Goal: Information Seeking & Learning: Compare options

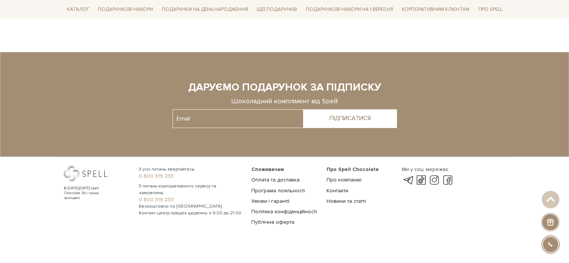
scroll to position [259, 0]
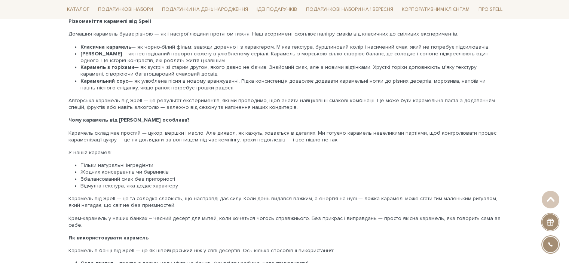
scroll to position [599, 0]
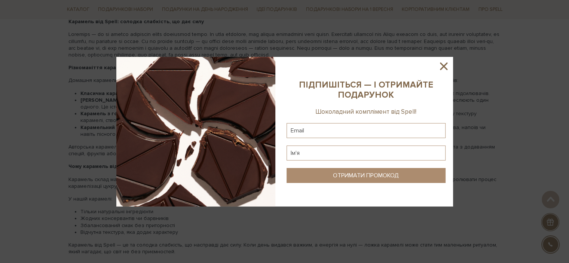
click at [448, 65] on icon at bounding box center [443, 66] width 13 height 13
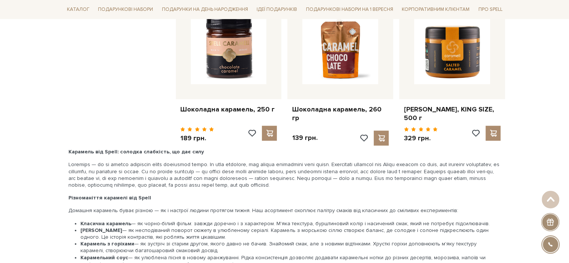
scroll to position [524, 0]
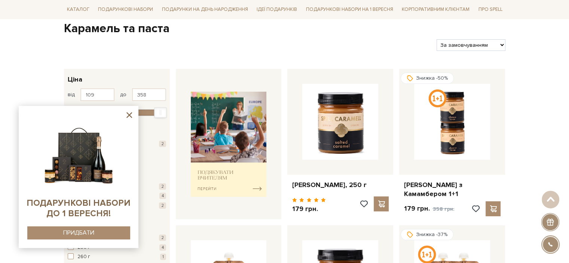
click at [126, 113] on icon at bounding box center [129, 114] width 9 height 9
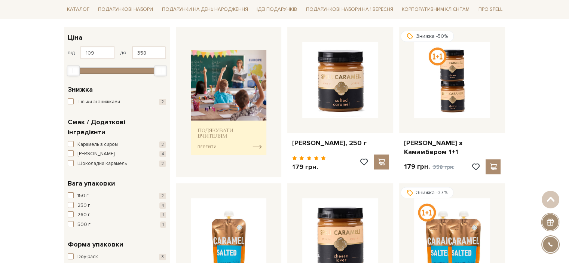
scroll to position [187, 0]
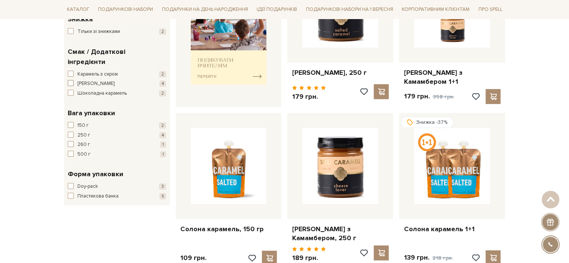
click at [91, 80] on span "[PERSON_NAME]" at bounding box center [95, 83] width 37 height 7
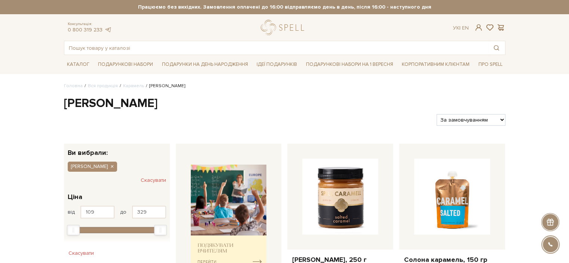
click at [154, 181] on button "Скасувати" at bounding box center [153, 180] width 25 height 12
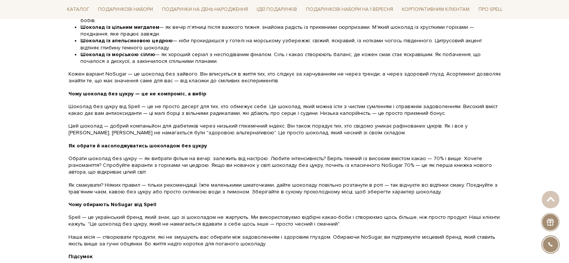
scroll to position [756, 0]
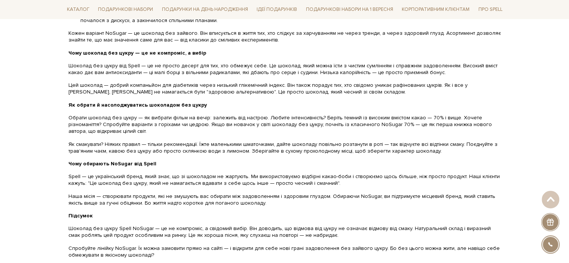
click at [168, 119] on p "Обрати шоколад без цукру — як вибрати фільм на вечір: залежить від настрою. Люб…" at bounding box center [284, 125] width 433 height 21
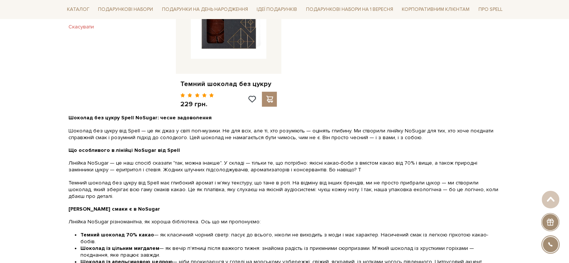
scroll to position [681, 0]
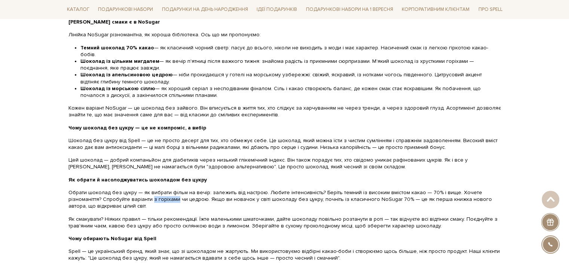
drag, startPoint x: 118, startPoint y: 185, endPoint x: 142, endPoint y: 184, distance: 24.3
click at [142, 189] on p "Обрати шоколад без цукру — як вибрати фільм на вечір: залежить від настрою. Люб…" at bounding box center [284, 199] width 433 height 21
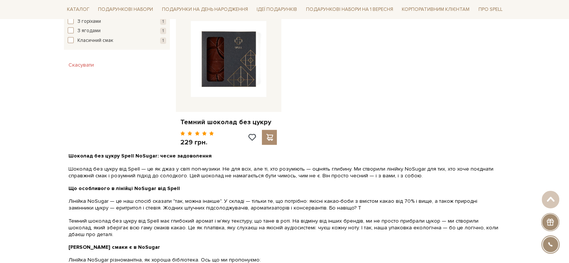
scroll to position [419, 0]
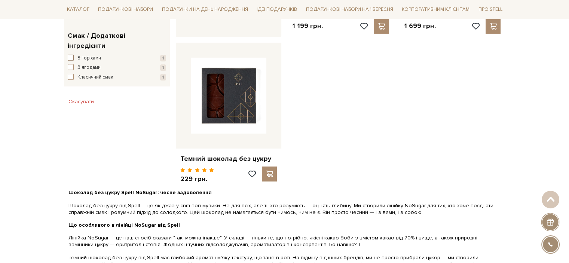
click at [90, 55] on span "З горіхами" at bounding box center [89, 58] width 24 height 7
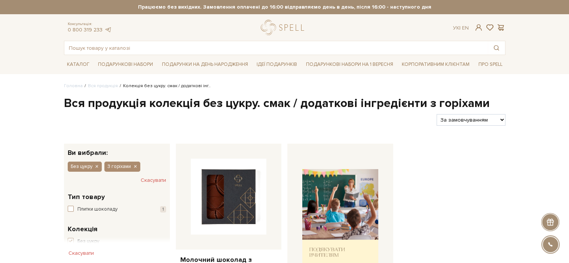
click at [9, 148] on div "Головна Вся продукція Колекція без цукру. смак / додаткові інг.. Вся продукція …" at bounding box center [284, 240] width 569 height 314
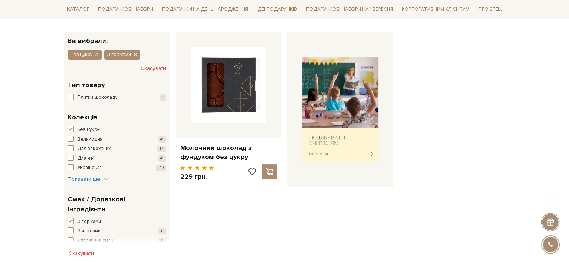
scroll to position [112, 0]
click at [70, 129] on span "button" at bounding box center [71, 129] width 6 height 6
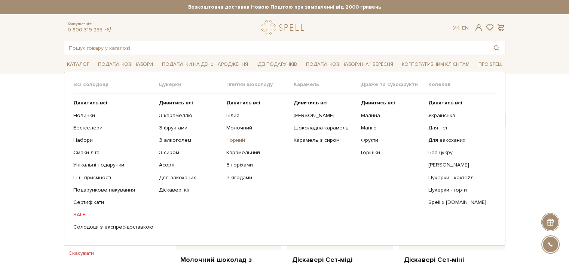
click at [232, 140] on link "Чорний" at bounding box center [257, 140] width 62 height 7
click at [235, 165] on link "З горіхами" at bounding box center [257, 165] width 62 height 7
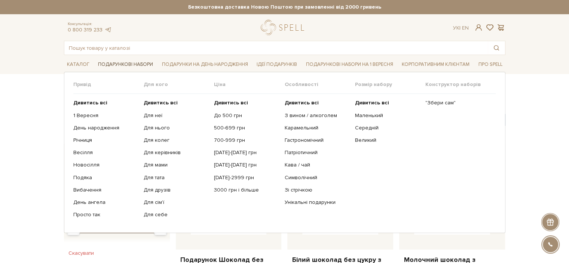
click at [113, 64] on link "Подарункові набори" at bounding box center [125, 65] width 61 height 12
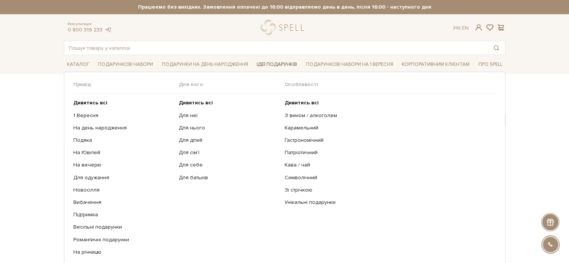
click at [280, 62] on link "Ідеї подарунків" at bounding box center [277, 65] width 46 height 12
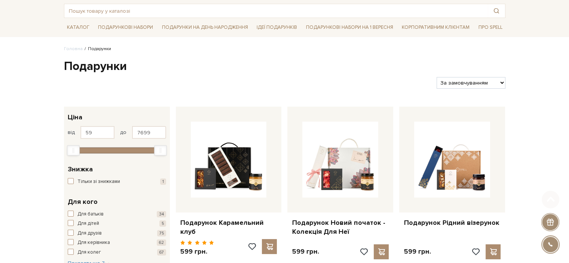
scroll to position [75, 0]
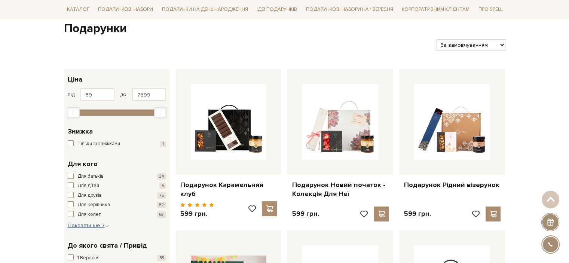
click at [94, 226] on span "Показати ще 7" at bounding box center [89, 225] width 42 height 6
click at [92, 239] on span "Для неї" at bounding box center [85, 239] width 17 height 7
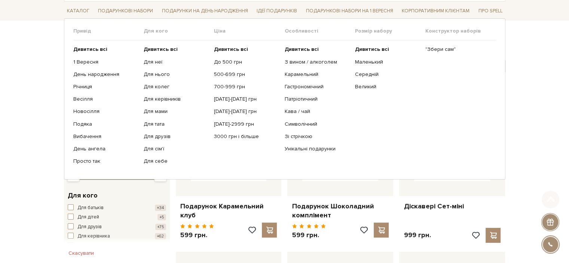
scroll to position [112, 0]
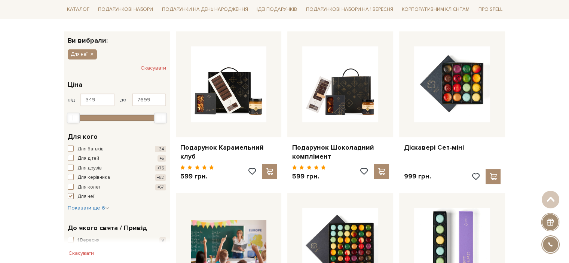
click at [68, 197] on span "button" at bounding box center [71, 196] width 6 height 6
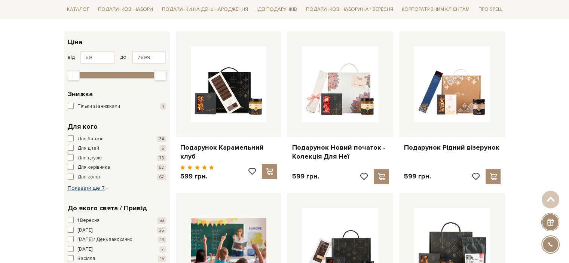
click at [84, 185] on span "Показати ще 7" at bounding box center [89, 188] width 42 height 6
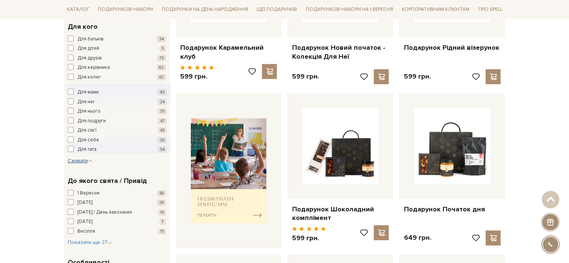
scroll to position [225, 0]
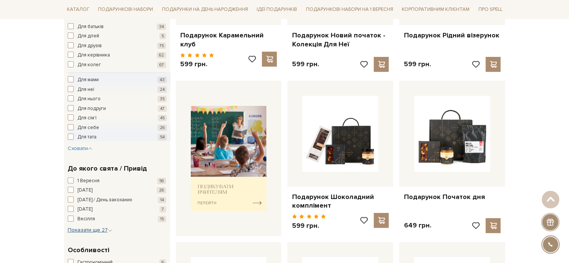
drag, startPoint x: 81, startPoint y: 229, endPoint x: 64, endPoint y: 215, distance: 21.9
click at [81, 229] on span "Показати ще 27" at bounding box center [90, 230] width 45 height 6
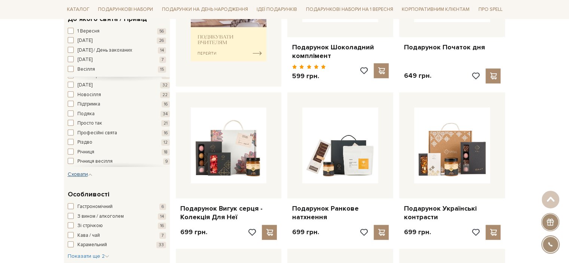
scroll to position [177, 0]
click at [98, 142] on span "Романтичні подарунки" at bounding box center [102, 144] width 50 height 7
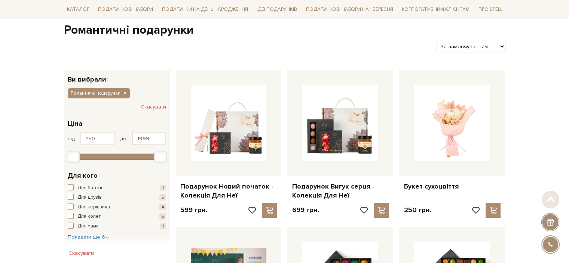
scroll to position [75, 0]
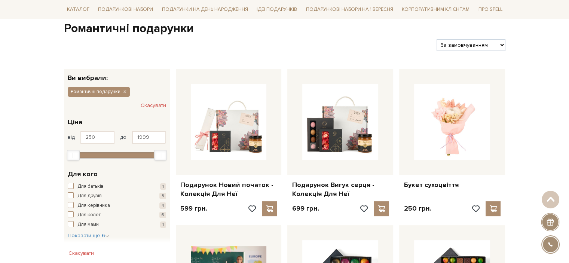
click at [161, 105] on button "Скасувати" at bounding box center [153, 106] width 25 height 12
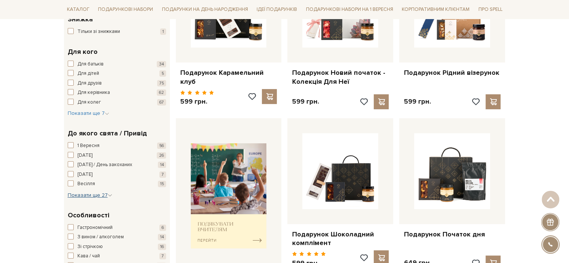
click at [98, 193] on span "Показати ще 27" at bounding box center [90, 195] width 45 height 6
click at [103, 164] on span "[DATE] / День закоханих" at bounding box center [104, 164] width 55 height 7
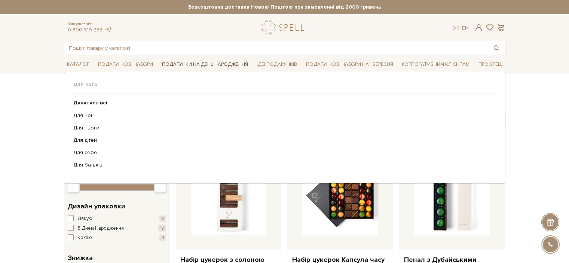
click at [187, 64] on link "Подарунки на День народження" at bounding box center [205, 65] width 92 height 12
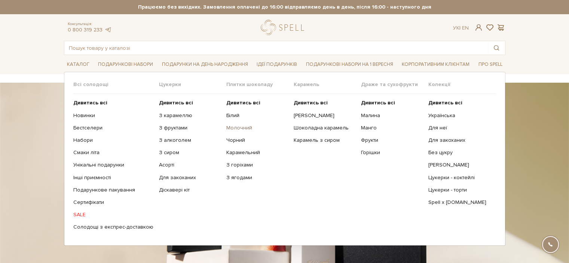
click at [235, 128] on link "Молочний" at bounding box center [257, 128] width 62 height 7
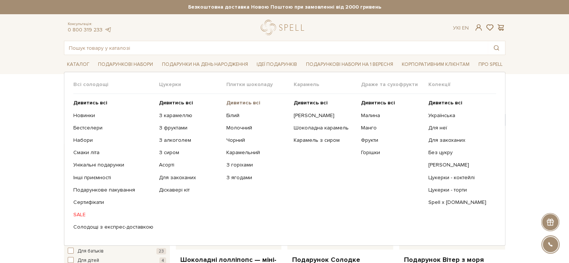
click at [243, 103] on b "Дивитись всі" at bounding box center [243, 103] width 34 height 6
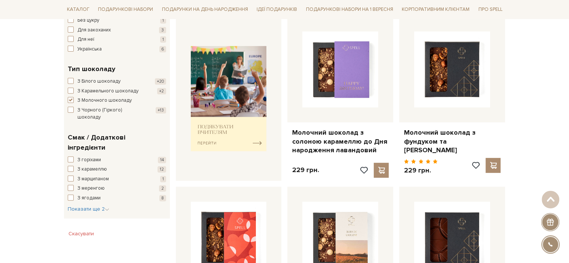
scroll to position [299, 0]
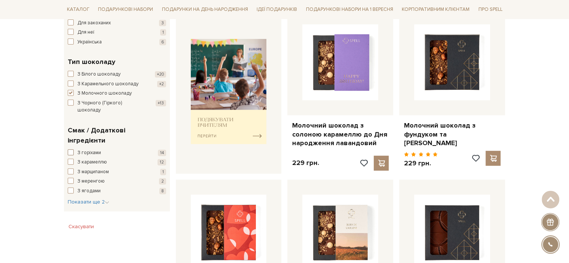
click at [90, 149] on span "З горіхами" at bounding box center [89, 152] width 24 height 7
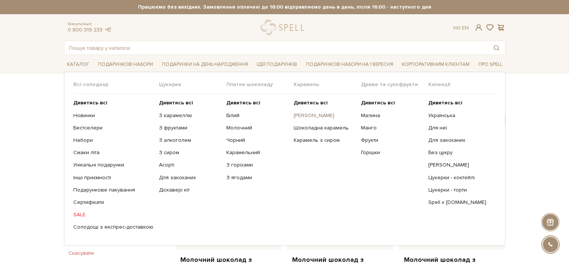
click at [308, 115] on link "[PERSON_NAME]" at bounding box center [325, 115] width 62 height 7
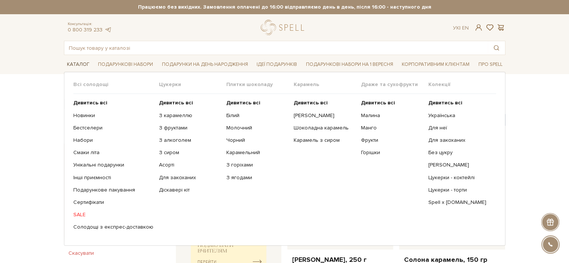
click at [76, 60] on link "Каталог" at bounding box center [78, 65] width 28 height 12
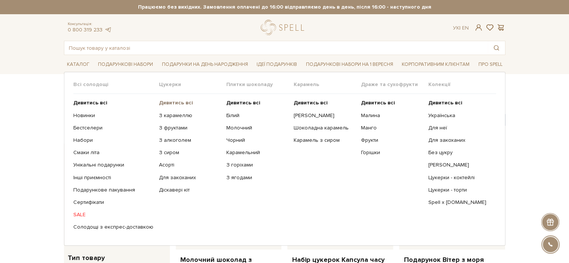
click at [165, 100] on b "Дивитись всі" at bounding box center [176, 103] width 34 height 6
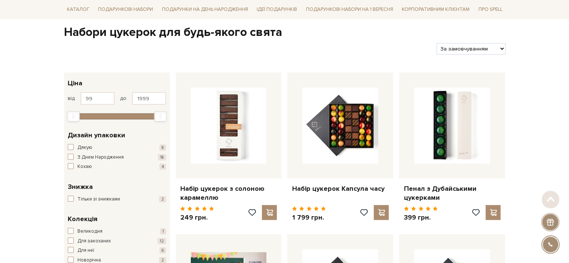
scroll to position [112, 0]
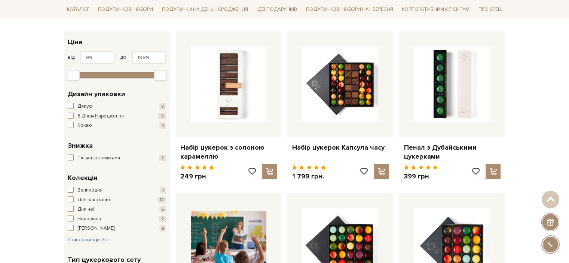
click at [76, 236] on span "Показати ще 3" at bounding box center [89, 239] width 42 height 6
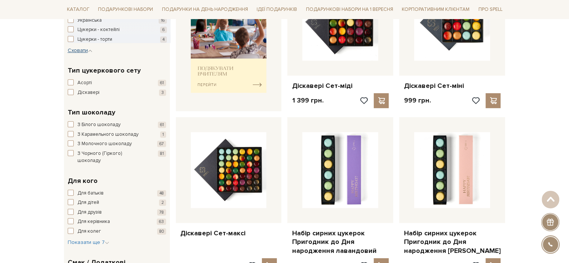
scroll to position [337, 0]
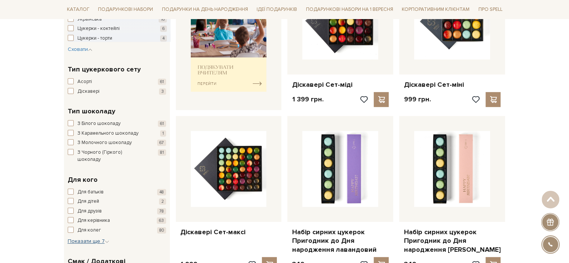
click at [93, 238] on span "Показати ще 7" at bounding box center [89, 241] width 42 height 6
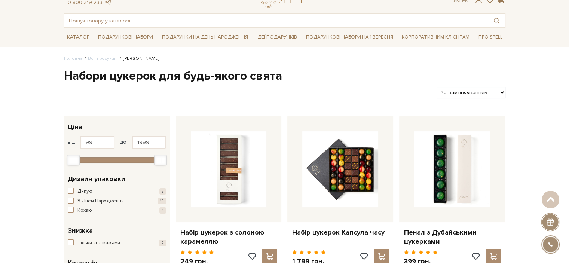
scroll to position [0, 0]
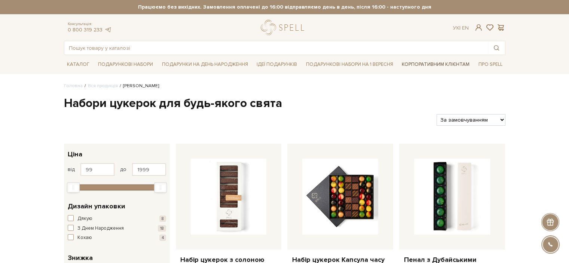
click at [412, 64] on link "Корпоративним клієнтам" at bounding box center [436, 64] width 74 height 13
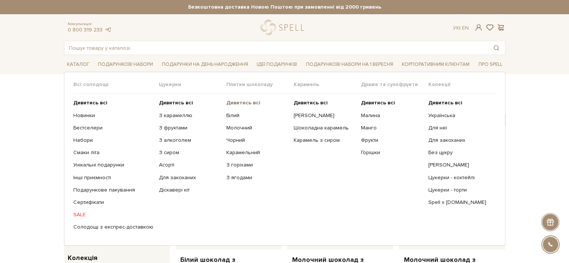
click at [229, 102] on b "Дивитись всі" at bounding box center [243, 103] width 34 height 6
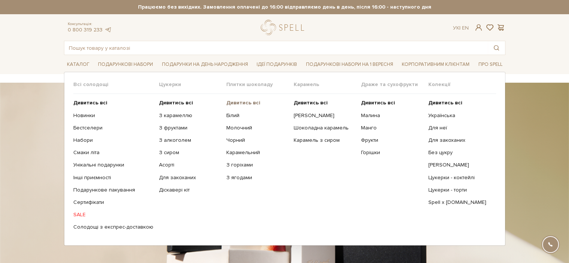
click at [245, 103] on b "Дивитись всі" at bounding box center [243, 103] width 34 height 6
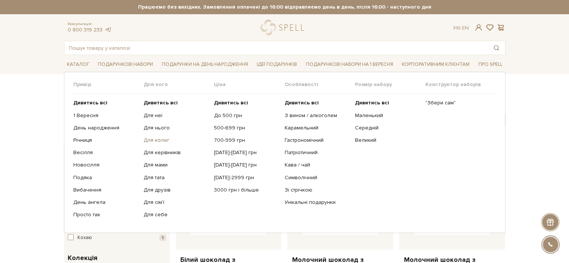
click at [159, 140] on link "Для колег" at bounding box center [176, 140] width 65 height 7
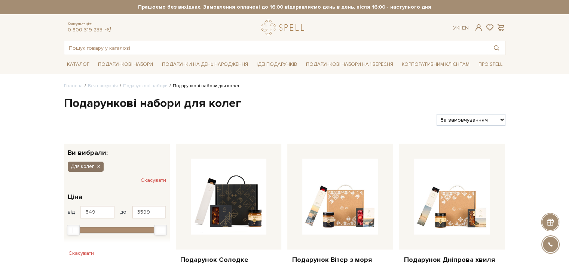
click at [97, 166] on icon "button" at bounding box center [98, 167] width 4 height 7
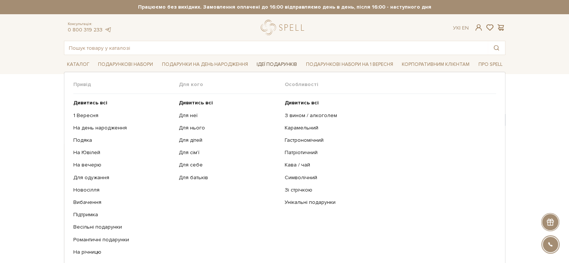
click at [262, 64] on link "Ідеї подарунків" at bounding box center [277, 65] width 46 height 12
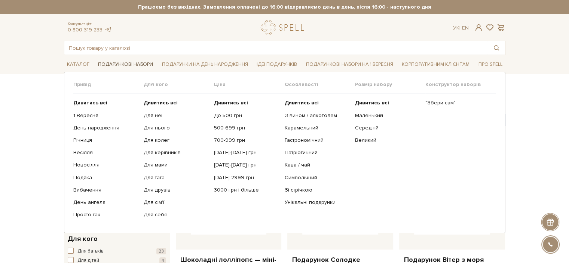
click at [143, 62] on link "Подарункові набори" at bounding box center [125, 65] width 61 height 12
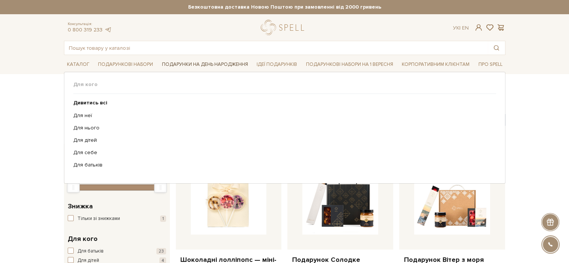
click at [209, 64] on link "Подарунки на День народження" at bounding box center [205, 65] width 92 height 12
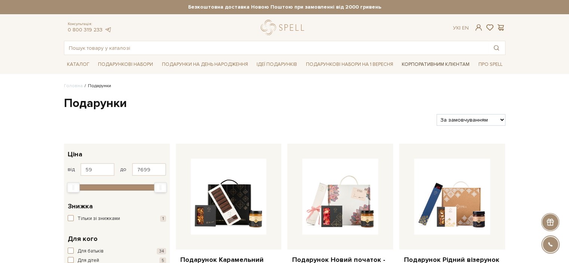
click at [413, 63] on link "Корпоративним клієнтам" at bounding box center [436, 64] width 74 height 13
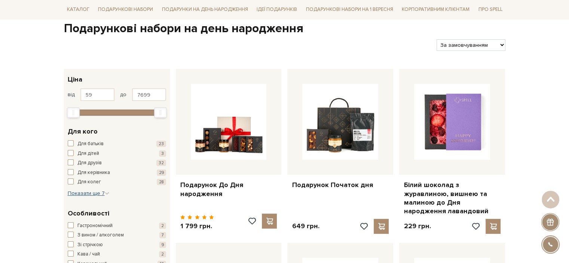
click at [88, 193] on span "Показати ще 7" at bounding box center [89, 193] width 42 height 6
click at [95, 225] on span "Для подруги" at bounding box center [91, 225] width 28 height 7
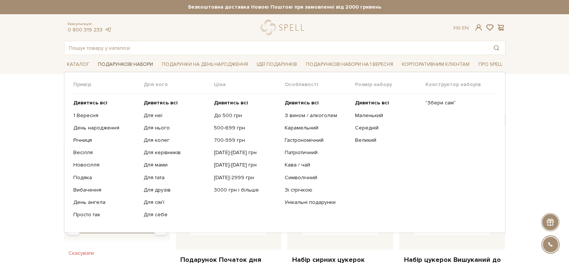
click at [127, 65] on link "Подарункові набори" at bounding box center [125, 65] width 61 height 12
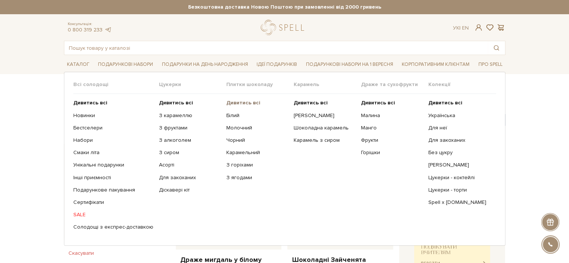
click at [241, 101] on b "Дивитись всі" at bounding box center [243, 103] width 34 height 6
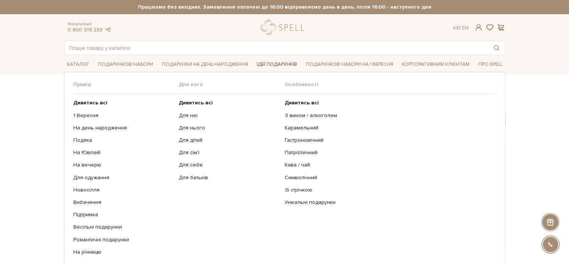
click at [274, 65] on link "Ідеї подарунків" at bounding box center [277, 65] width 46 height 12
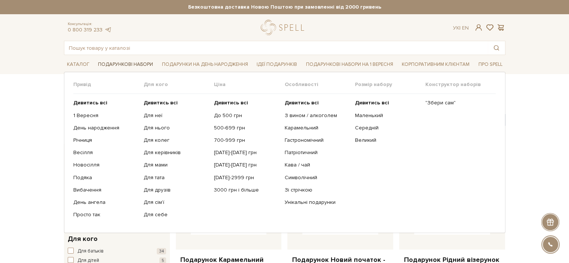
click at [144, 63] on link "Подарункові набори" at bounding box center [125, 65] width 61 height 12
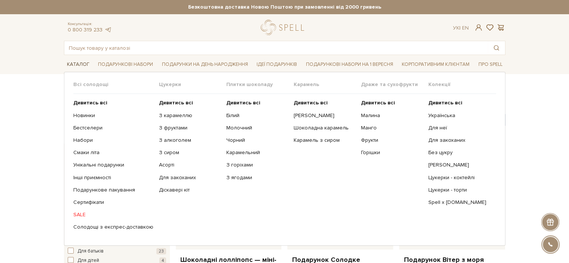
click at [67, 64] on link "Каталог" at bounding box center [78, 65] width 28 height 12
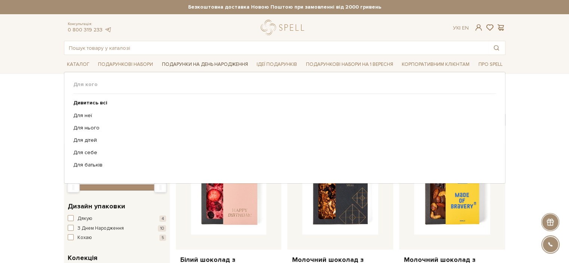
click at [221, 64] on link "Подарунки на День народження" at bounding box center [205, 65] width 92 height 12
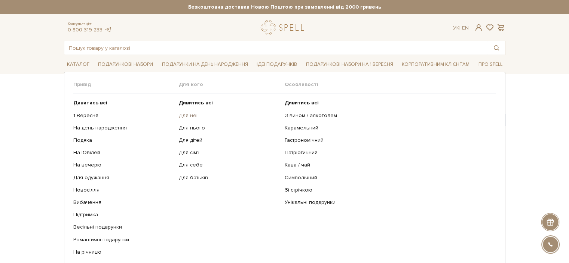
click at [193, 115] on link "Для неї" at bounding box center [229, 115] width 100 height 7
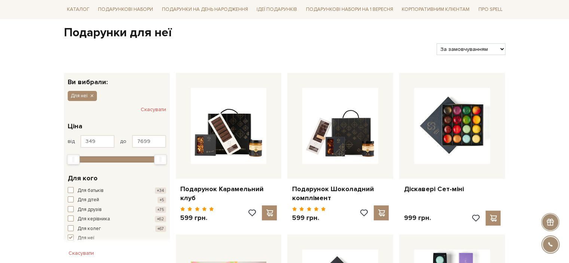
scroll to position [75, 0]
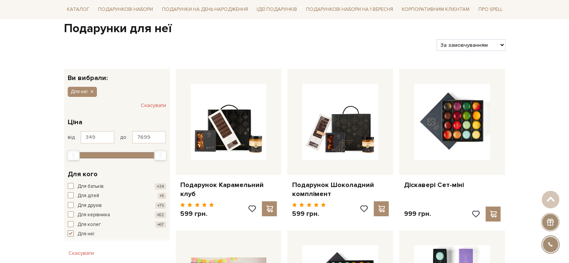
click at [70, 233] on span "button" at bounding box center [71, 234] width 6 height 6
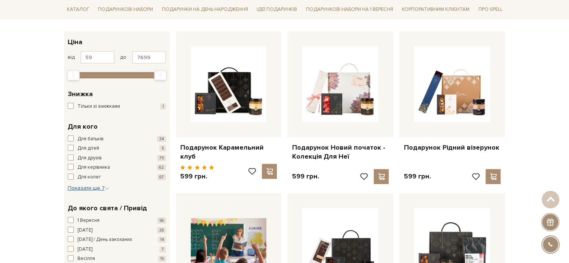
click at [82, 190] on span "Показати ще 7" at bounding box center [89, 188] width 42 height 6
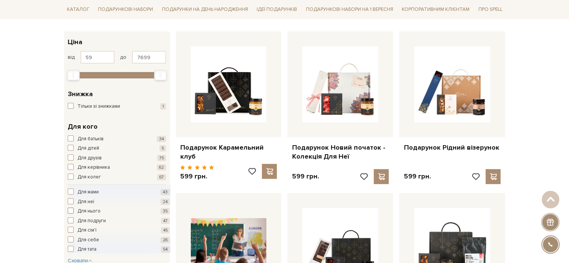
click at [84, 208] on span "Для нього" at bounding box center [88, 211] width 23 height 7
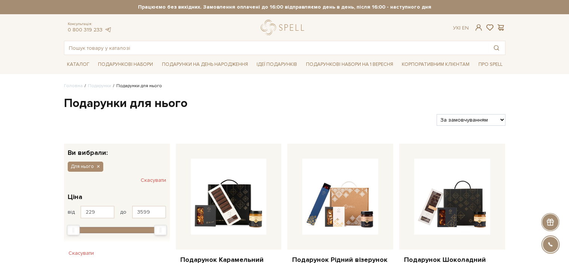
click at [142, 177] on button "Скасувати" at bounding box center [153, 180] width 25 height 12
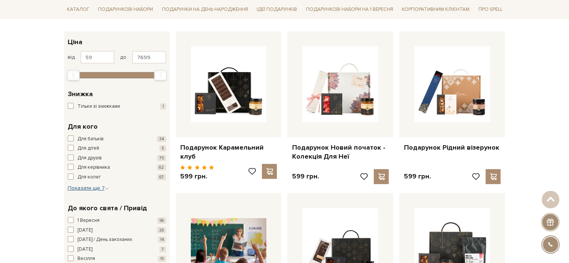
click at [77, 185] on span "Показати ще 7" at bounding box center [89, 188] width 42 height 6
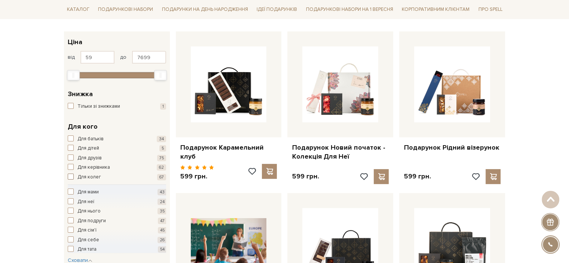
click at [81, 177] on span "Для колег" at bounding box center [89, 177] width 24 height 7
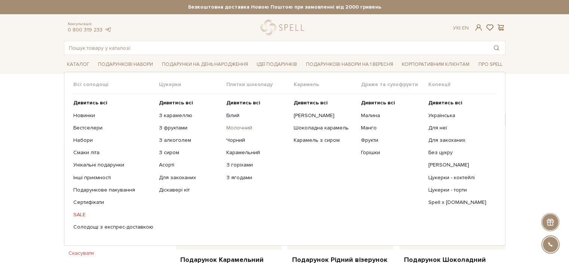
click at [242, 126] on link "Молочний" at bounding box center [257, 128] width 62 height 7
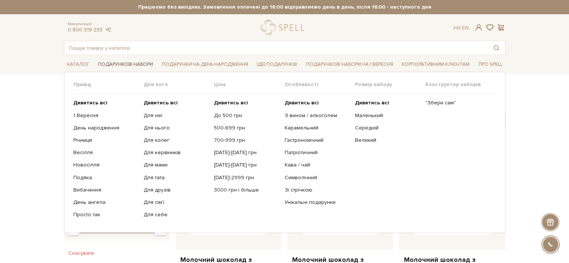
click at [125, 62] on link "Подарункові набори" at bounding box center [125, 65] width 61 height 12
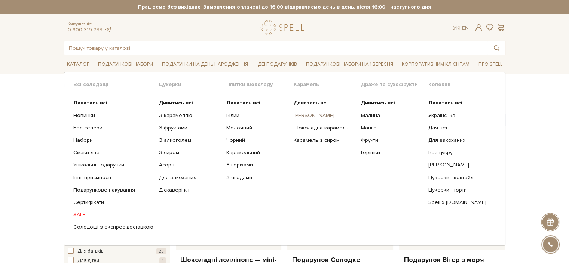
click at [302, 112] on link "[PERSON_NAME]" at bounding box center [325, 115] width 62 height 7
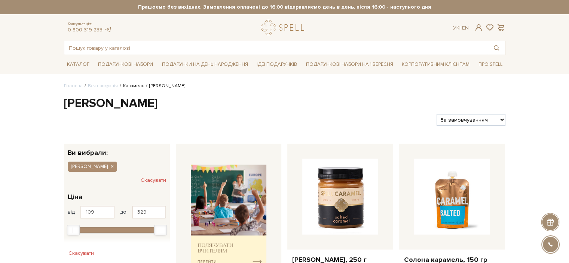
click at [124, 88] on link "Карамель" at bounding box center [133, 86] width 21 height 6
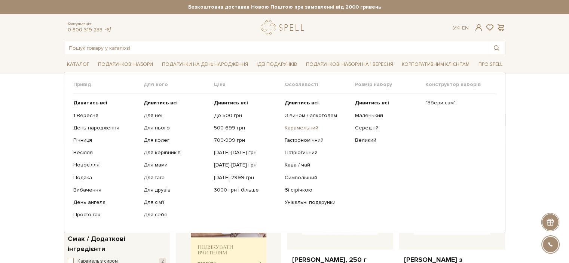
click at [307, 127] on link "Карамельний" at bounding box center [316, 128] width 65 height 7
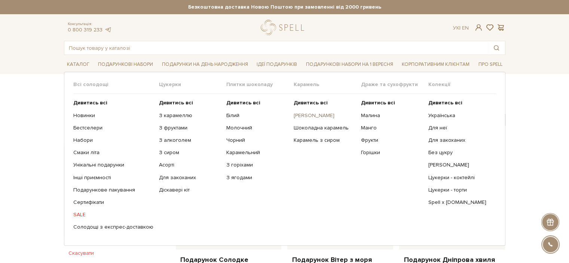
click at [321, 115] on link "[PERSON_NAME]" at bounding box center [325, 115] width 62 height 7
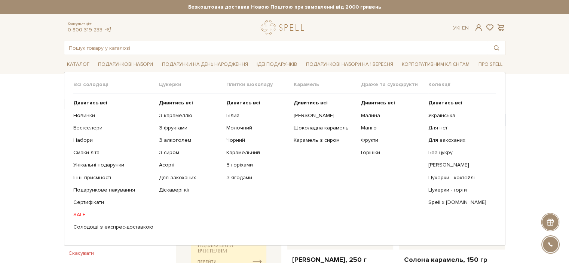
click at [166, 82] on span "Цукерки" at bounding box center [192, 84] width 67 height 7
click at [168, 103] on b "Дивитись всі" at bounding box center [176, 103] width 34 height 6
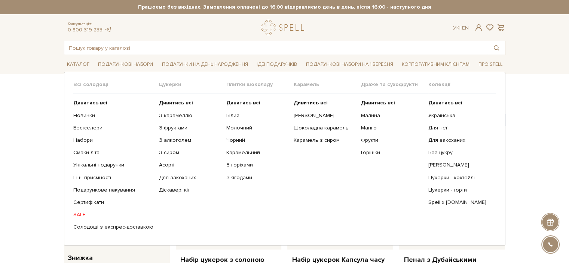
click at [307, 83] on span "Карамель" at bounding box center [327, 84] width 67 height 7
click at [307, 101] on b "Дивитись всі" at bounding box center [311, 103] width 34 height 6
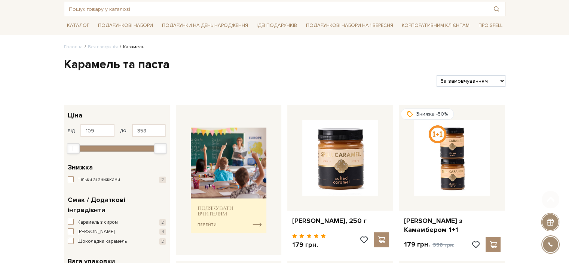
scroll to position [75, 0]
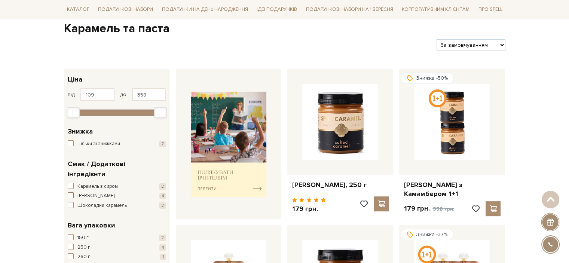
click at [83, 192] on span "[PERSON_NAME]" at bounding box center [95, 195] width 37 height 7
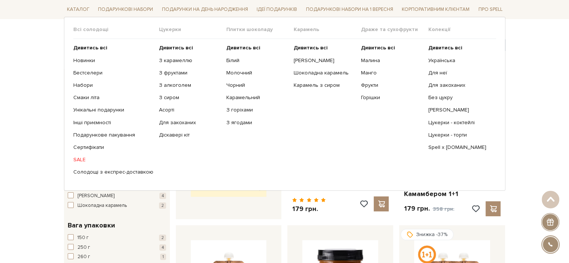
click at [167, 42] on ul "Дивитись всі З карамеллю З фруктами З алкоголем З сиром Асорті" at bounding box center [192, 110] width 67 height 142
click at [167, 46] on b "Дивитись всі" at bounding box center [176, 48] width 34 height 6
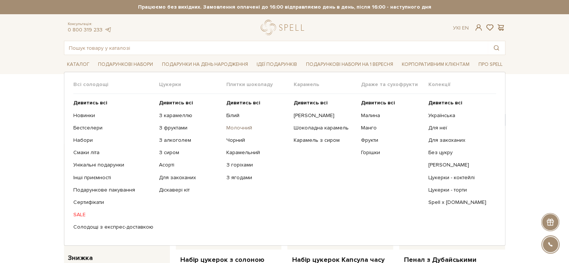
click at [238, 126] on link "Молочний" at bounding box center [257, 128] width 62 height 7
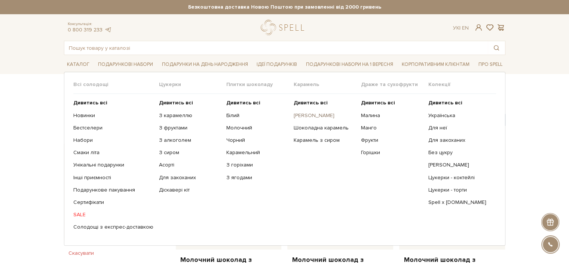
click at [296, 115] on link "[PERSON_NAME]" at bounding box center [325, 115] width 62 height 7
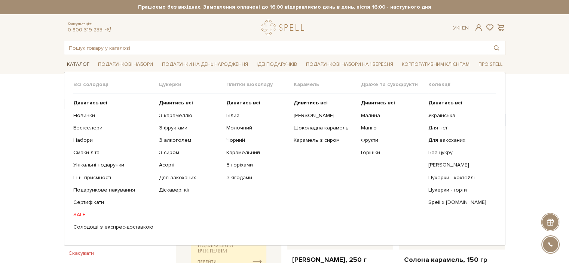
click at [82, 64] on link "Каталог" at bounding box center [78, 65] width 28 height 12
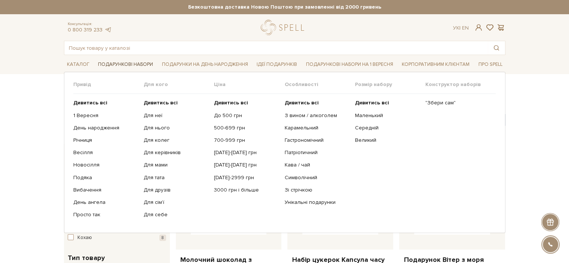
click at [132, 65] on link "Подарункові набори" at bounding box center [125, 65] width 61 height 12
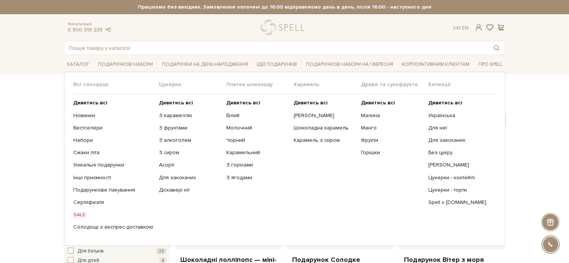
click at [236, 97] on ul "Дивитись всі Білий Молочний Чорний Карамельний З горіхами" at bounding box center [259, 165] width 67 height 142
click at [238, 99] on ul "Дивитись всі Білий Молочний Чорний Карамельний З горіхами" at bounding box center [259, 165] width 67 height 142
click at [239, 103] on b "Дивитись всі" at bounding box center [243, 103] width 34 height 6
click at [234, 162] on link "З горіхами" at bounding box center [257, 165] width 62 height 7
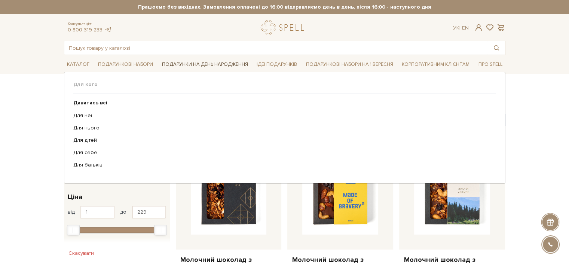
click at [230, 67] on link "Подарунки на День народження" at bounding box center [205, 65] width 92 height 12
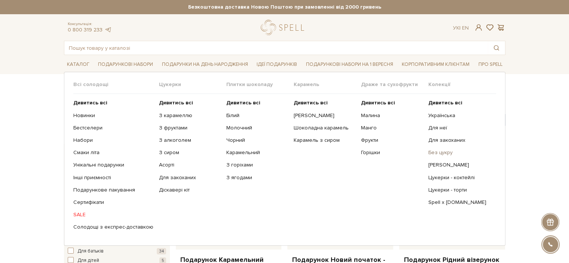
click at [444, 152] on link "Без цукру" at bounding box center [459, 152] width 62 height 7
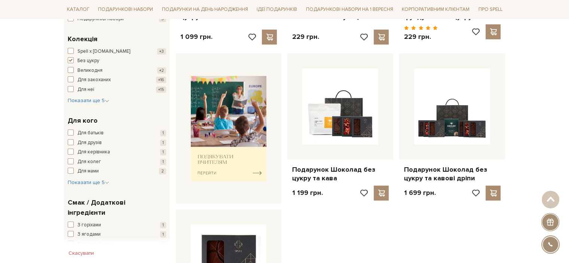
scroll to position [262, 0]
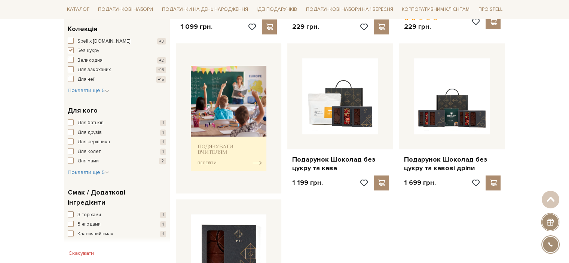
click at [87, 211] on span "З горіхами" at bounding box center [89, 214] width 24 height 7
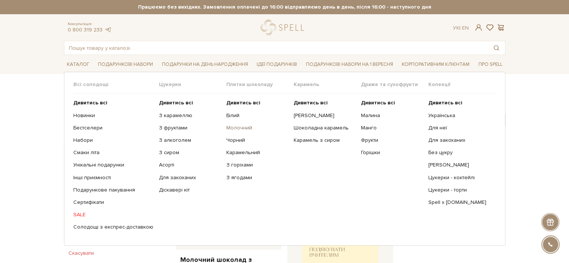
click at [235, 125] on link "Молочний" at bounding box center [257, 128] width 62 height 7
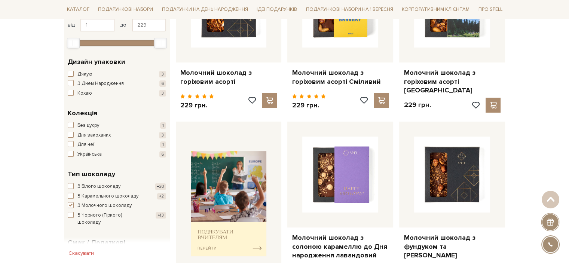
scroll to position [299, 0]
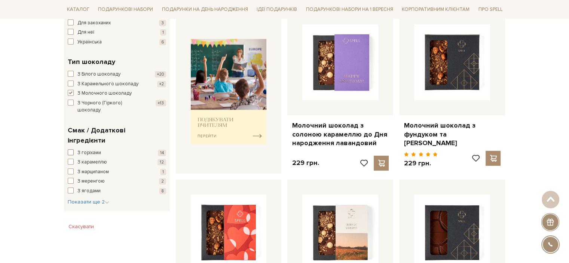
click at [91, 149] on span "З горіхами" at bounding box center [89, 152] width 24 height 7
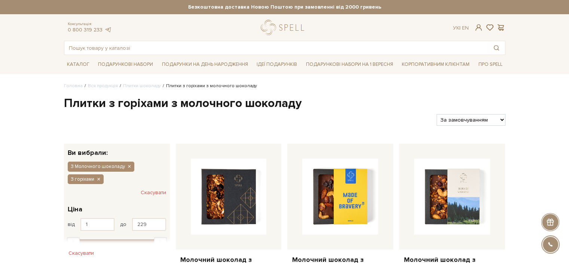
click at [145, 191] on button "Скасувати" at bounding box center [153, 193] width 25 height 12
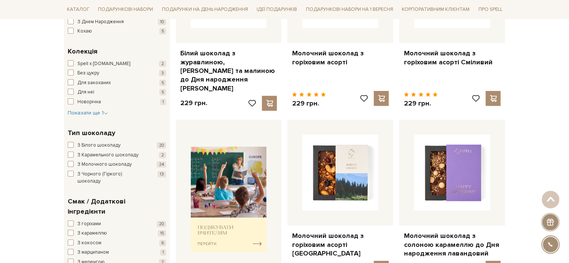
scroll to position [225, 0]
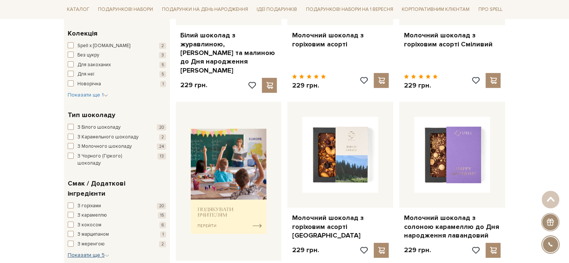
click at [86, 252] on span "Показати ще 5" at bounding box center [89, 255] width 42 height 6
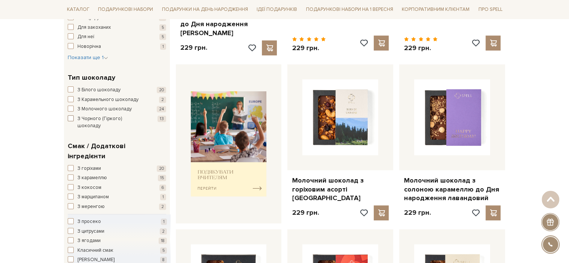
click at [94, 116] on span "З Чорного (Гіркого) шоколаду" at bounding box center [111, 122] width 68 height 15
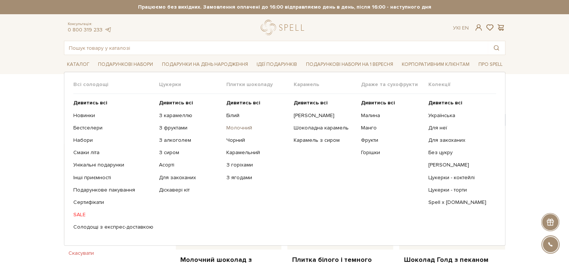
click at [236, 127] on link "Молочний" at bounding box center [257, 128] width 62 height 7
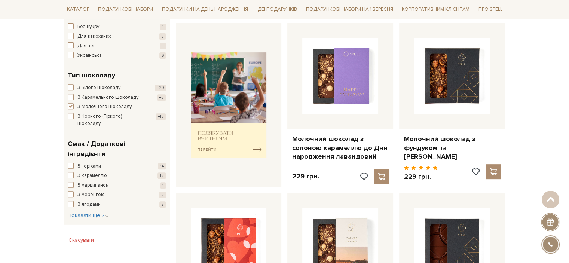
scroll to position [299, 0]
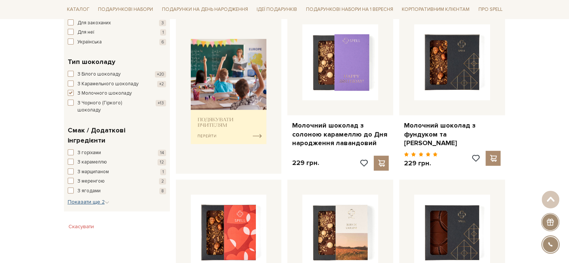
click at [94, 199] on span "Показати ще 2" at bounding box center [89, 202] width 42 height 6
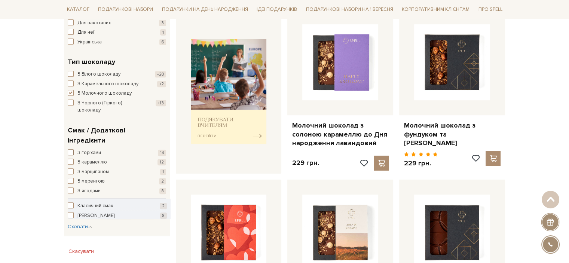
click at [93, 149] on span "З горіхами" at bounding box center [89, 152] width 24 height 7
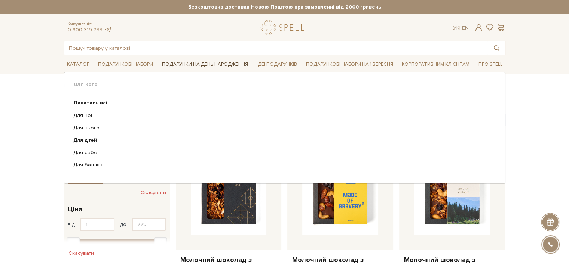
click at [189, 62] on link "Подарунки на День народження" at bounding box center [205, 65] width 92 height 12
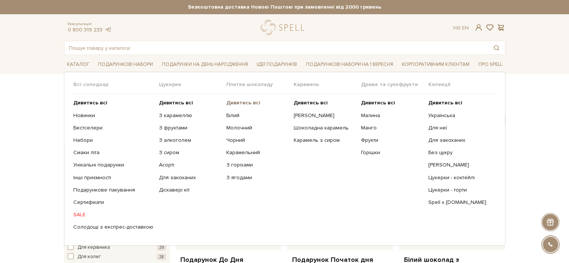
click at [238, 100] on b "Дивитись всі" at bounding box center [243, 103] width 34 height 6
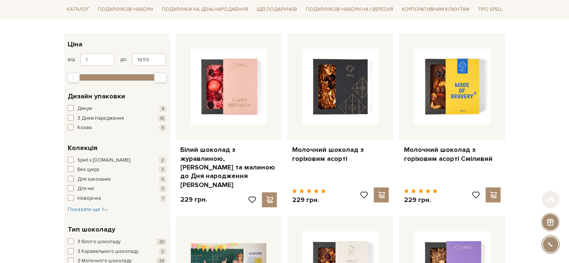
scroll to position [112, 0]
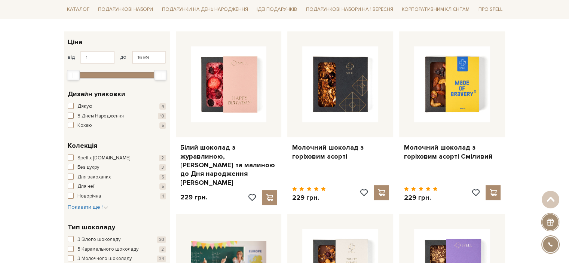
click at [103, 116] on span "З Днем Народження" at bounding box center [100, 116] width 46 height 7
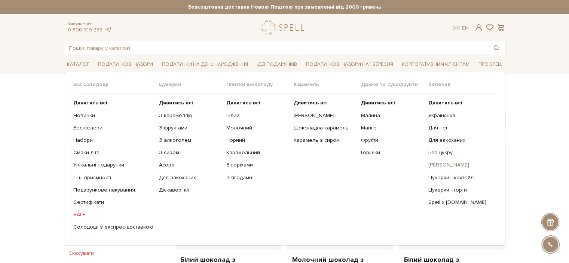
click at [431, 164] on link "[PERSON_NAME]" at bounding box center [459, 165] width 62 height 7
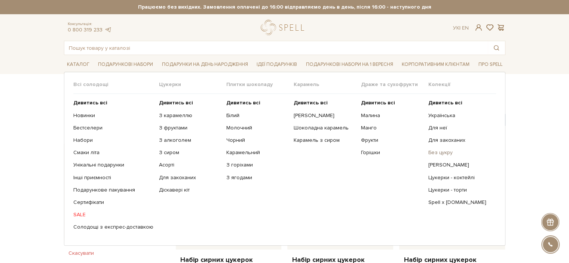
click at [439, 151] on link "Без цукру" at bounding box center [459, 152] width 62 height 7
click at [245, 103] on b "Дивитись всі" at bounding box center [243, 103] width 34 height 6
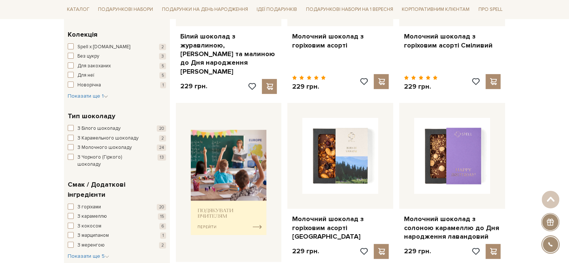
scroll to position [225, 0]
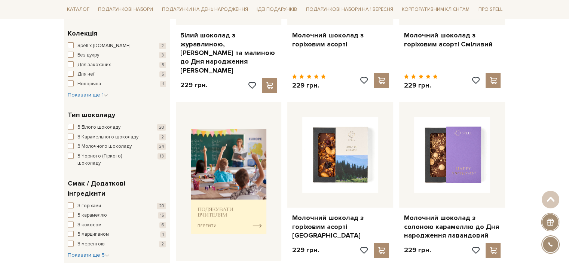
click at [84, 244] on div "Смак / Додаткові інгредієнти З горіхами 20 З карамеллю 15 З кокосом 6 З марципа…" at bounding box center [117, 219] width 106 height 92
click at [85, 252] on span "Показати ще 5" at bounding box center [89, 255] width 42 height 6
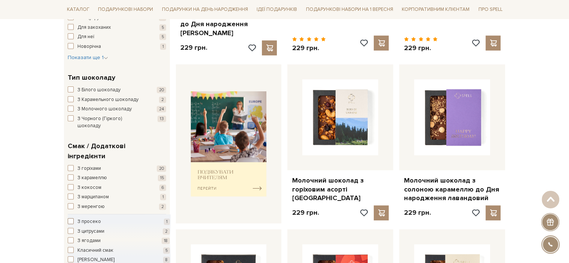
click at [85, 218] on span "З просеко" at bounding box center [89, 221] width 24 height 7
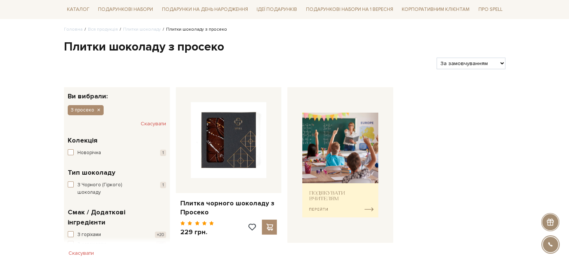
scroll to position [112, 0]
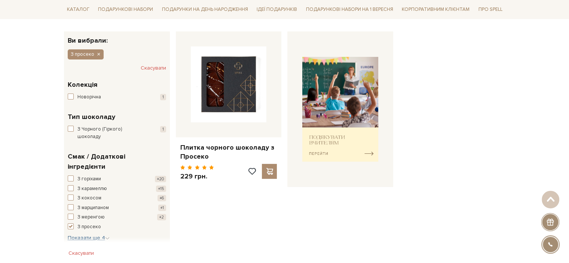
click at [85, 235] on span "Показати ще 4" at bounding box center [89, 238] width 42 height 6
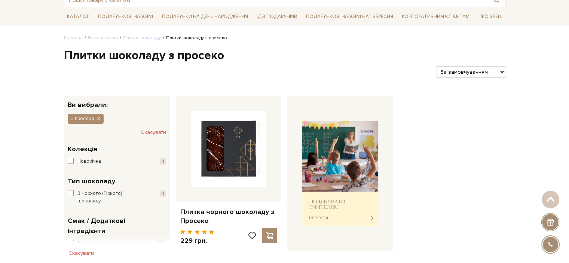
scroll to position [0, 0]
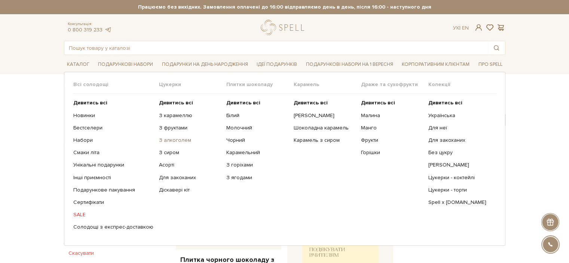
click at [168, 140] on link "З алкоголем" at bounding box center [190, 140] width 62 height 7
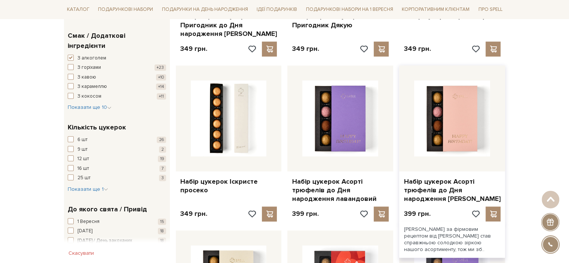
scroll to position [486, 0]
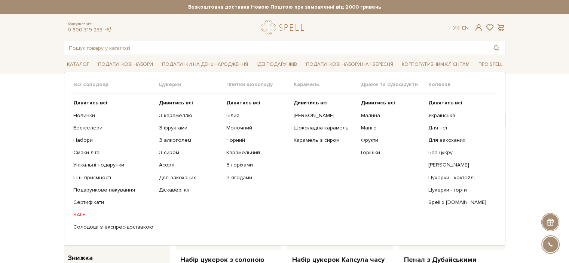
click at [244, 98] on ul "Дивитись всі Білий Молочний Чорний Карамельний З горіхами" at bounding box center [259, 165] width 67 height 142
click at [244, 100] on b "Дивитись всі" at bounding box center [243, 103] width 34 height 6
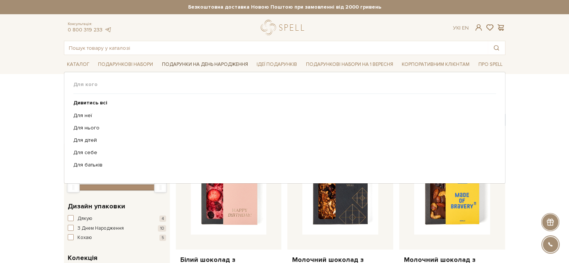
click at [226, 62] on link "Подарунки на День народження" at bounding box center [205, 65] width 92 height 12
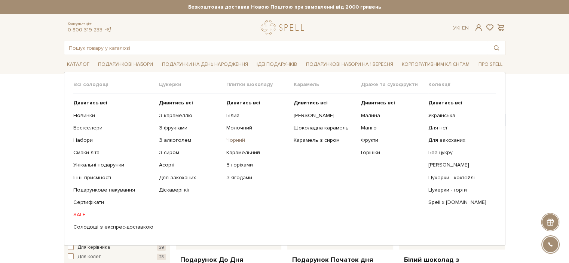
click at [234, 140] on link "Чорний" at bounding box center [257, 140] width 62 height 7
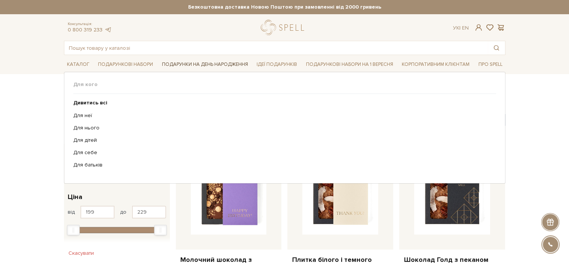
click at [236, 64] on link "Подарунки на День народження" at bounding box center [205, 65] width 92 height 12
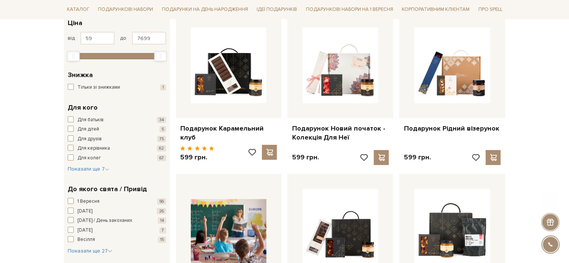
scroll to position [225, 0]
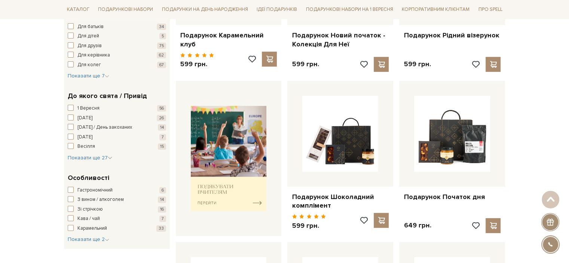
click at [98, 235] on div "Гастрономічний 6 З вином / алкоголем 14 Зі стрічкою 16 Кава / чай 7 Карамельний…" at bounding box center [117, 215] width 98 height 57
click at [97, 238] on span "Показати ще 2" at bounding box center [89, 239] width 42 height 6
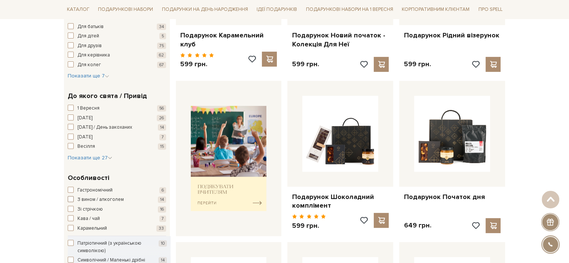
click at [79, 201] on span "З вином / алкоголем" at bounding box center [100, 199] width 46 height 7
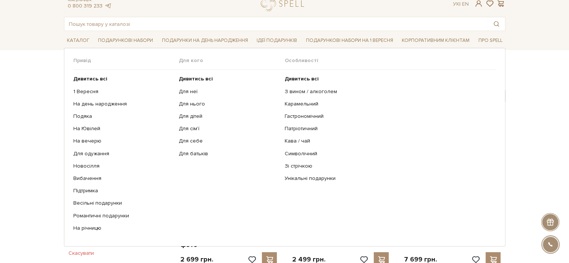
scroll to position [37, 0]
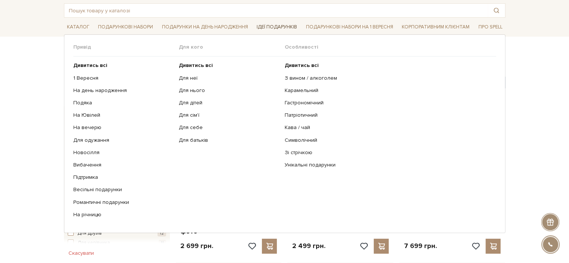
click at [277, 25] on link "Ідеї подарунків" at bounding box center [277, 27] width 46 height 12
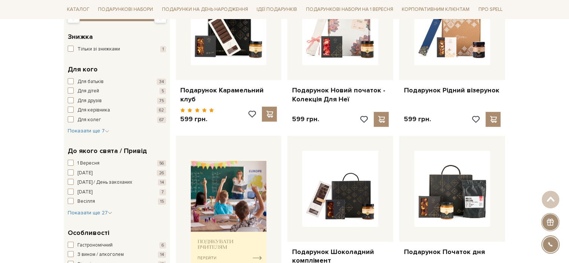
scroll to position [187, 0]
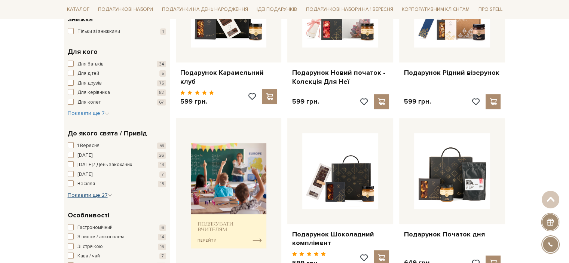
click at [81, 192] on span "Показати ще 27" at bounding box center [90, 195] width 45 height 6
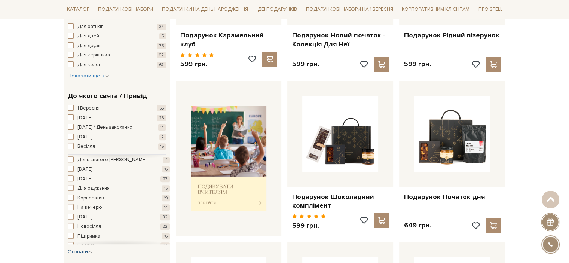
scroll to position [112, 0]
click at [92, 198] on span "[DATE]" at bounding box center [84, 199] width 15 height 7
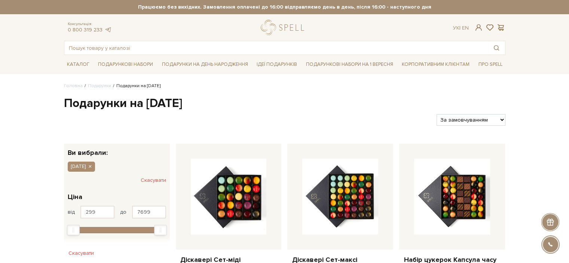
click at [150, 181] on button "Скасувати" at bounding box center [153, 180] width 25 height 12
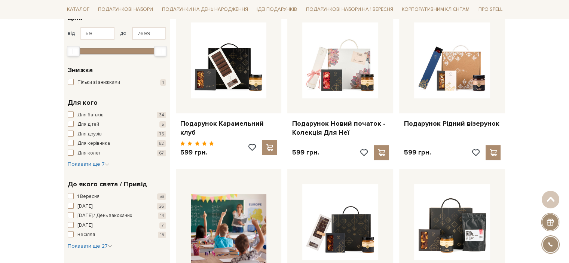
scroll to position [150, 0]
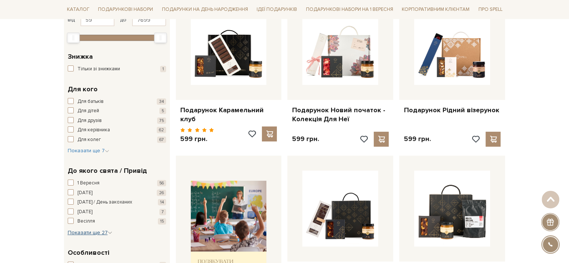
click at [80, 236] on button "Показати ще 27 Сховати" at bounding box center [90, 232] width 45 height 7
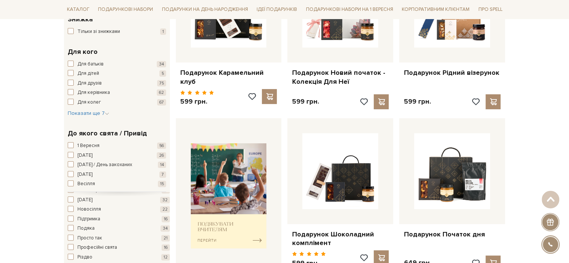
scroll to position [177, 0]
click at [84, 230] on span "Різдво" at bounding box center [84, 230] width 15 height 7
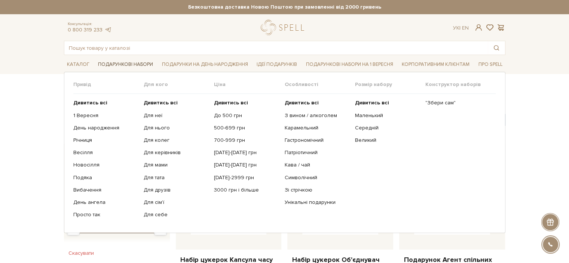
click at [123, 63] on link "Подарункові набори" at bounding box center [125, 65] width 61 height 12
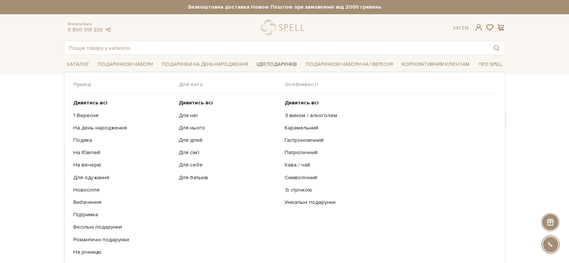
click at [283, 61] on link "Ідеї подарунків" at bounding box center [277, 65] width 46 height 12
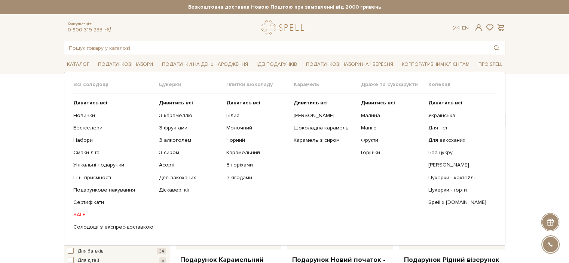
click at [164, 99] on ul "Дивитись всі З карамеллю З фруктами З алкоголем З сиром Асорті" at bounding box center [192, 165] width 67 height 142
click at [164, 100] on b "Дивитись всі" at bounding box center [176, 103] width 34 height 6
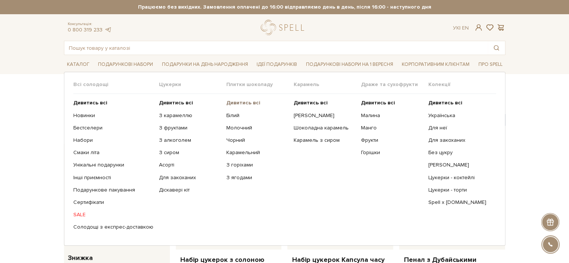
click at [244, 103] on b "Дивитись всі" at bounding box center [243, 103] width 34 height 6
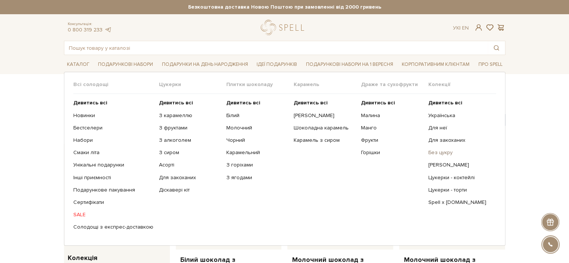
click at [442, 155] on link "Без цукру" at bounding box center [459, 152] width 62 height 7
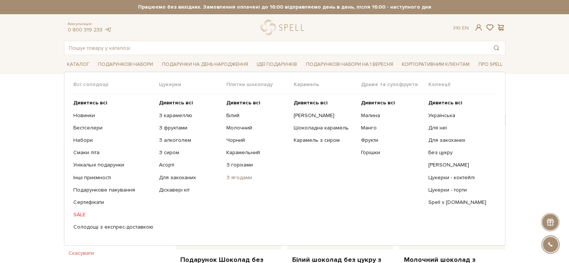
click at [242, 175] on link "З ягодами" at bounding box center [257, 177] width 62 height 7
click at [310, 118] on link "[PERSON_NAME]" at bounding box center [325, 115] width 62 height 7
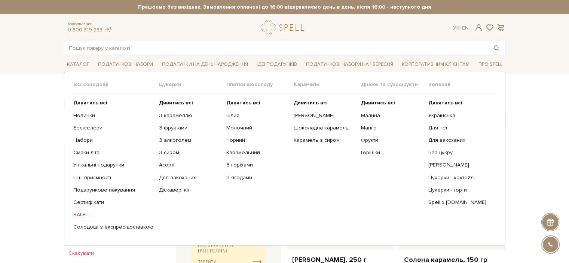
click at [433, 110] on ul "Дивитись всі Українська Для неї Для закоханих Без цукру Spell x Spilne.Art" at bounding box center [461, 165] width 67 height 142
click at [433, 118] on link "Українська" at bounding box center [459, 115] width 62 height 7
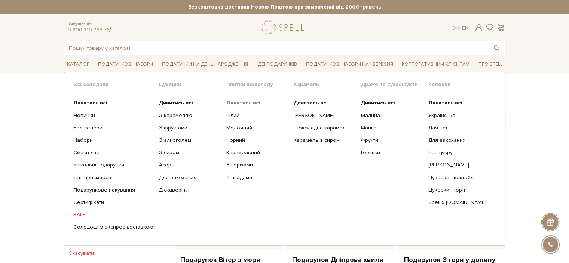
click at [236, 101] on b "Дивитись всі" at bounding box center [243, 103] width 34 height 6
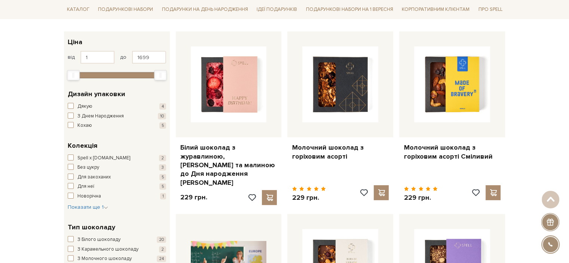
scroll to position [225, 0]
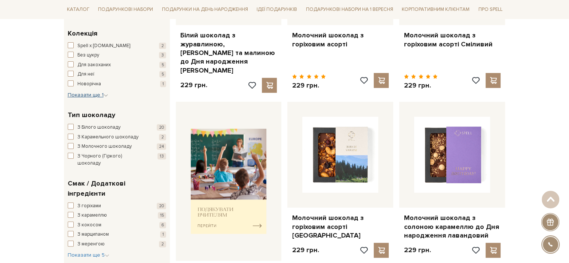
click at [78, 95] on span "Показати ще 1" at bounding box center [88, 95] width 40 height 6
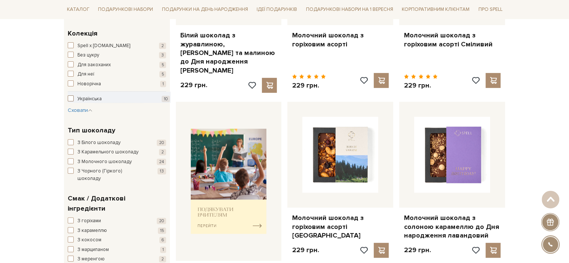
click at [78, 100] on span "Українська" at bounding box center [89, 98] width 24 height 7
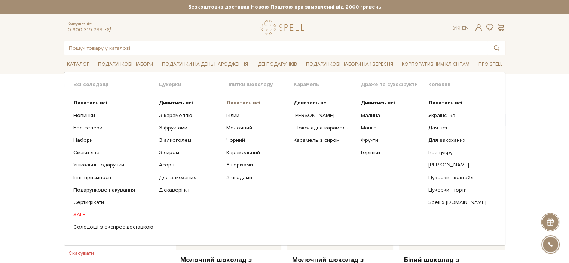
click at [236, 101] on b "Дивитись всі" at bounding box center [243, 103] width 34 height 6
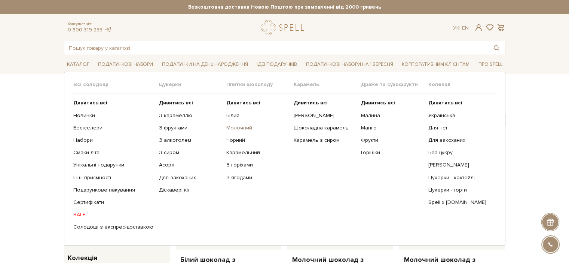
click at [232, 129] on link "Молочний" at bounding box center [257, 128] width 62 height 7
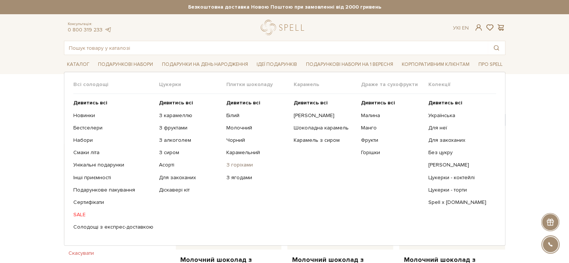
click at [236, 163] on link "З горіхами" at bounding box center [257, 165] width 62 height 7
click at [227, 125] on link "Молочний" at bounding box center [257, 128] width 62 height 7
click at [170, 101] on b "Дивитись всі" at bounding box center [176, 103] width 34 height 6
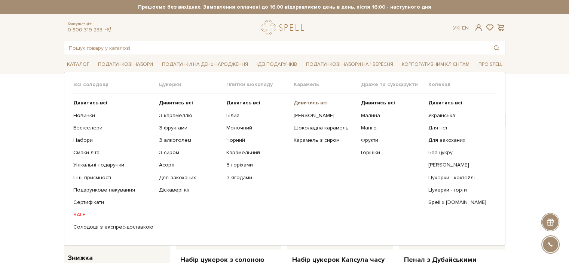
click at [303, 103] on b "Дивитись всі" at bounding box center [311, 103] width 34 height 6
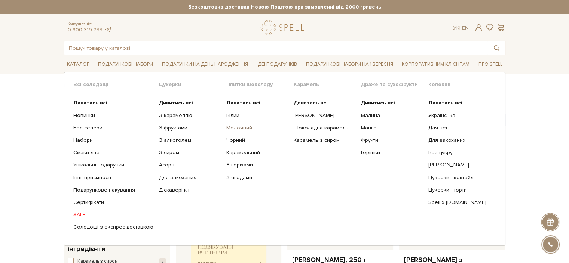
click at [236, 128] on link "Молочний" at bounding box center [257, 128] width 62 height 7
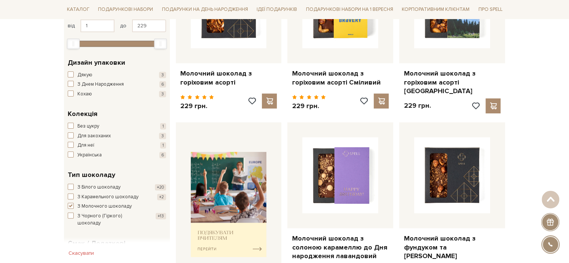
scroll to position [262, 0]
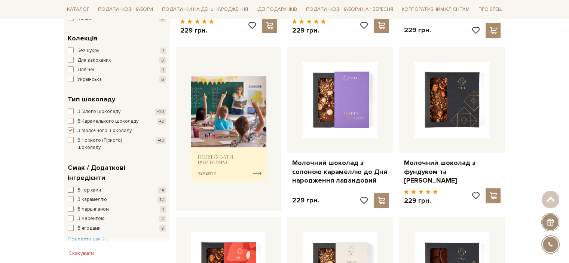
click at [82, 187] on span "З горіхами" at bounding box center [89, 190] width 24 height 7
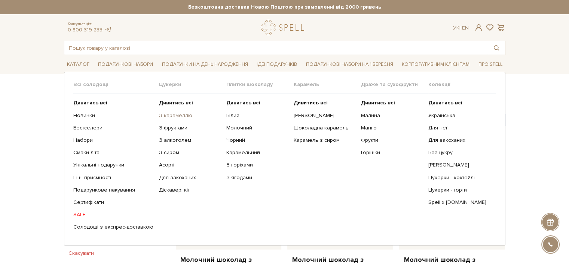
click at [176, 113] on link "З карамеллю" at bounding box center [190, 115] width 62 height 7
click at [233, 98] on ul "Дивитись всі Білий Молочний Чорний Карамельний З горіхами" at bounding box center [259, 165] width 67 height 142
click at [234, 100] on b "Дивитись всі" at bounding box center [243, 103] width 34 height 6
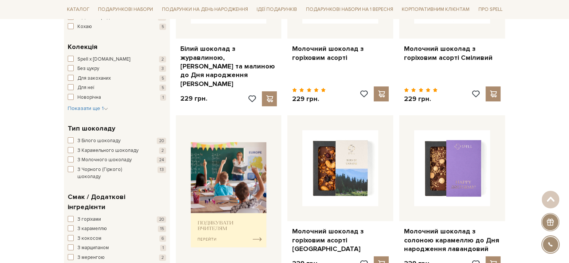
scroll to position [262, 0]
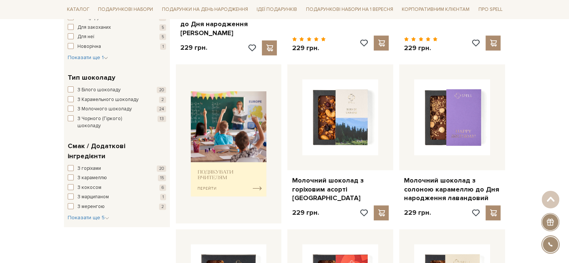
click at [84, 195] on div "З горіхами 20 З карамеллю 15 З кокосом 6 З марципаном 1 З меренгою 2 З просеко …" at bounding box center [117, 193] width 98 height 57
click at [85, 214] on span "Показати ще 5" at bounding box center [89, 217] width 42 height 6
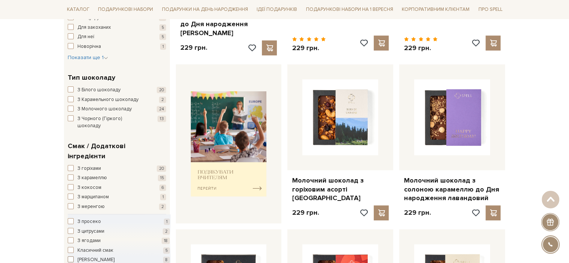
click at [86, 256] on span "[PERSON_NAME]" at bounding box center [95, 259] width 37 height 7
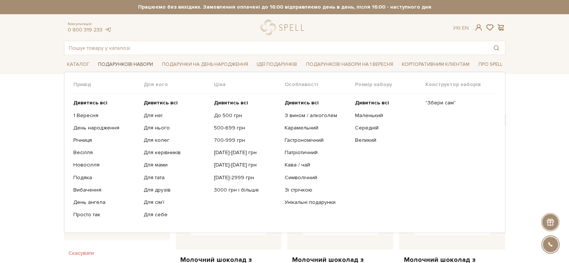
click at [123, 67] on link "Подарункові набори" at bounding box center [125, 65] width 61 height 12
